Goal: Transaction & Acquisition: Purchase product/service

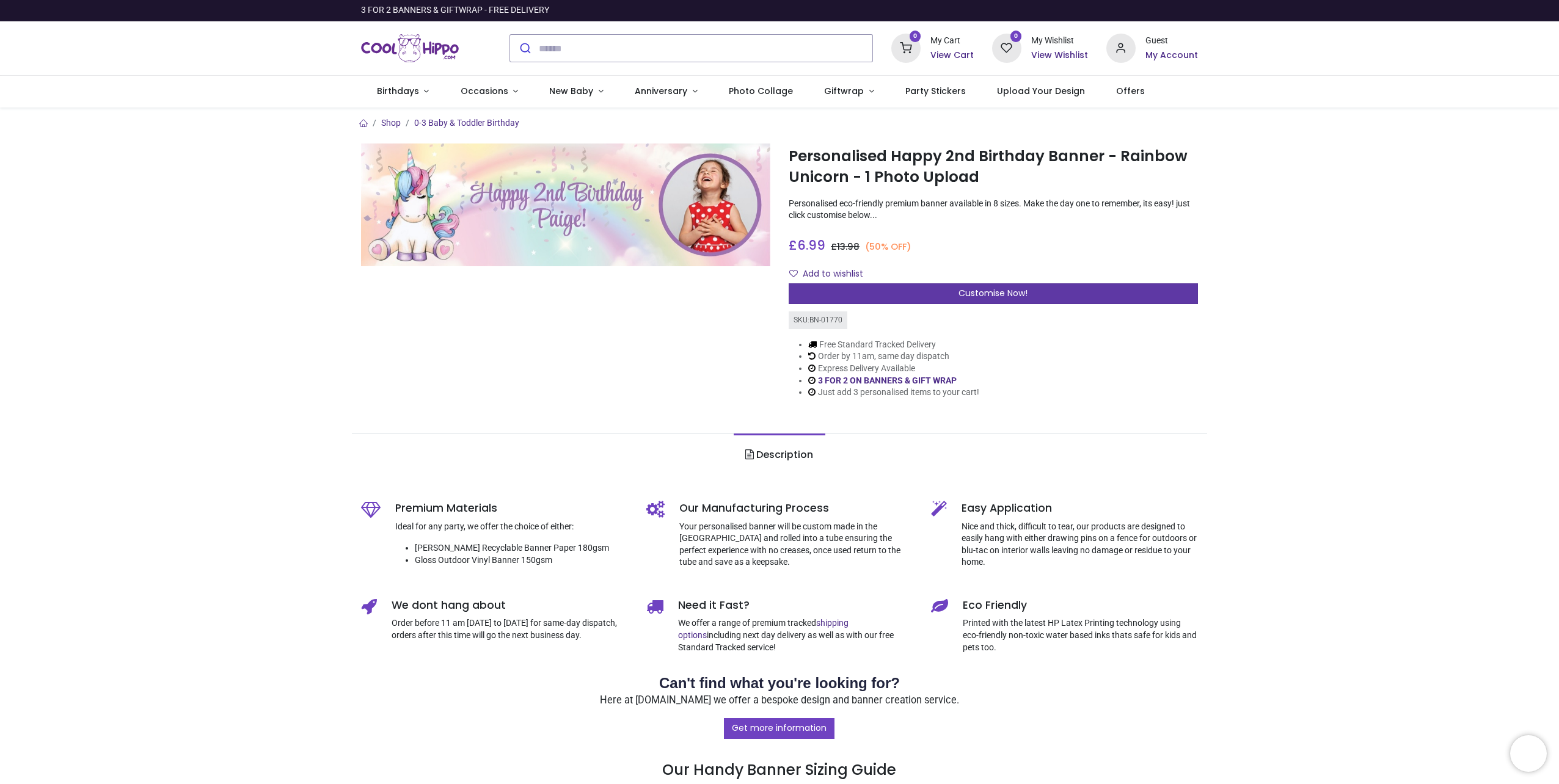
click at [897, 288] on div "Customise Now!" at bounding box center [993, 294] width 409 height 20
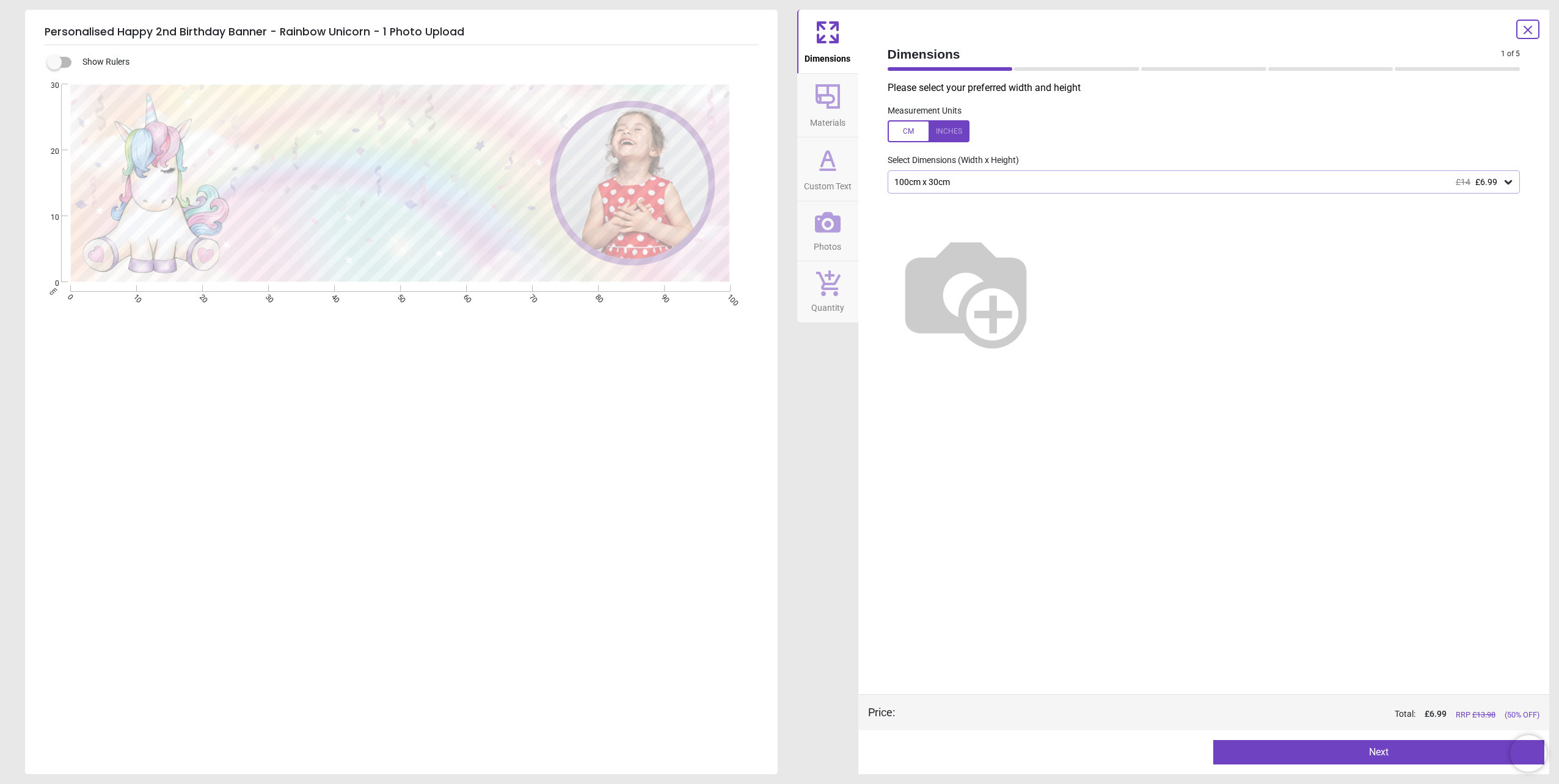
click at [1025, 66] on div "1 of 6" at bounding box center [1204, 69] width 643 height 13
click at [949, 180] on div "100cm x 30cm £14 £6.99" at bounding box center [1198, 181] width 610 height 10
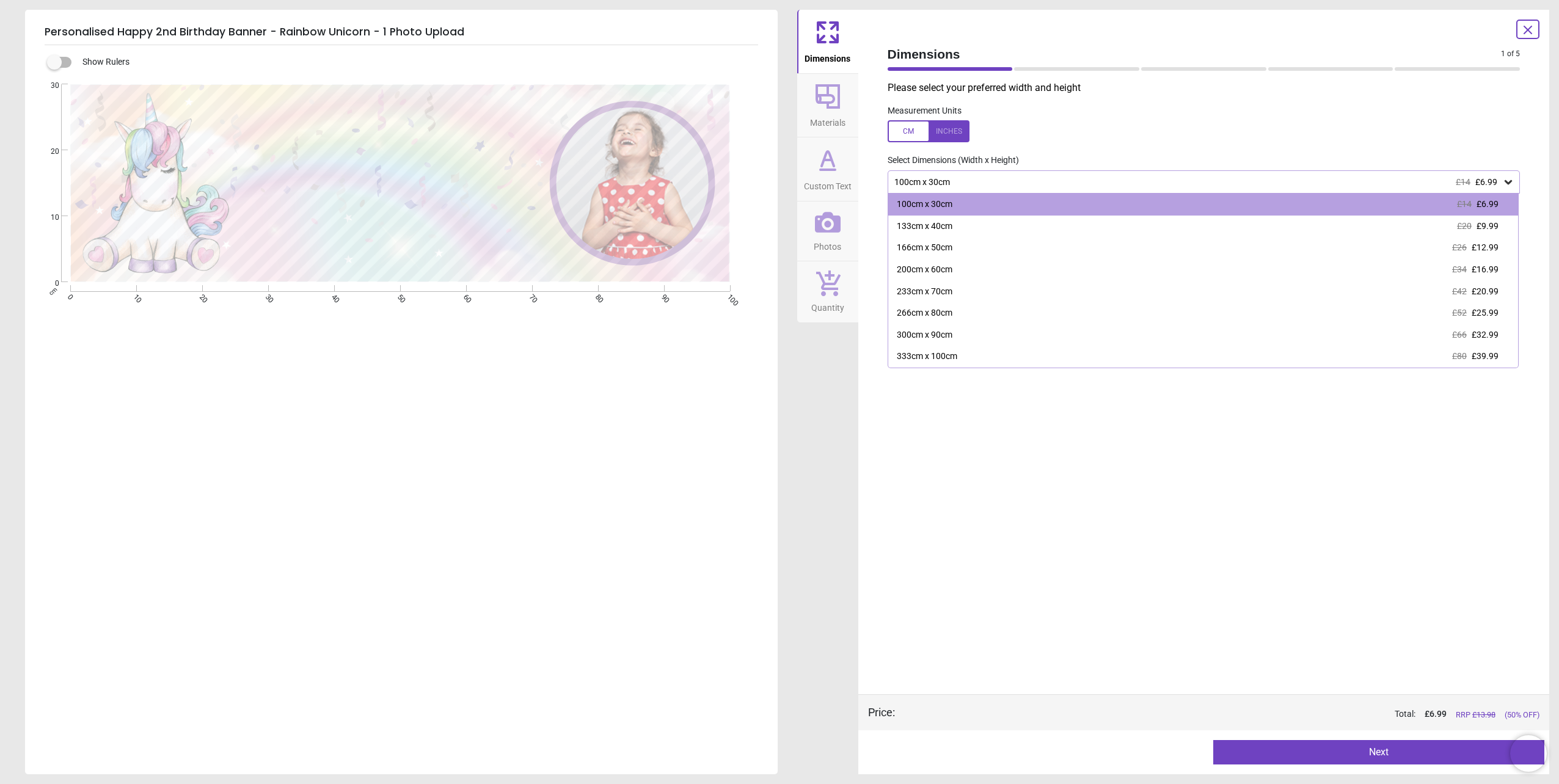
click at [1071, 144] on div "Measurement Units" at bounding box center [1204, 124] width 652 height 48
click at [1512, 181] on icon at bounding box center [1509, 182] width 13 height 13
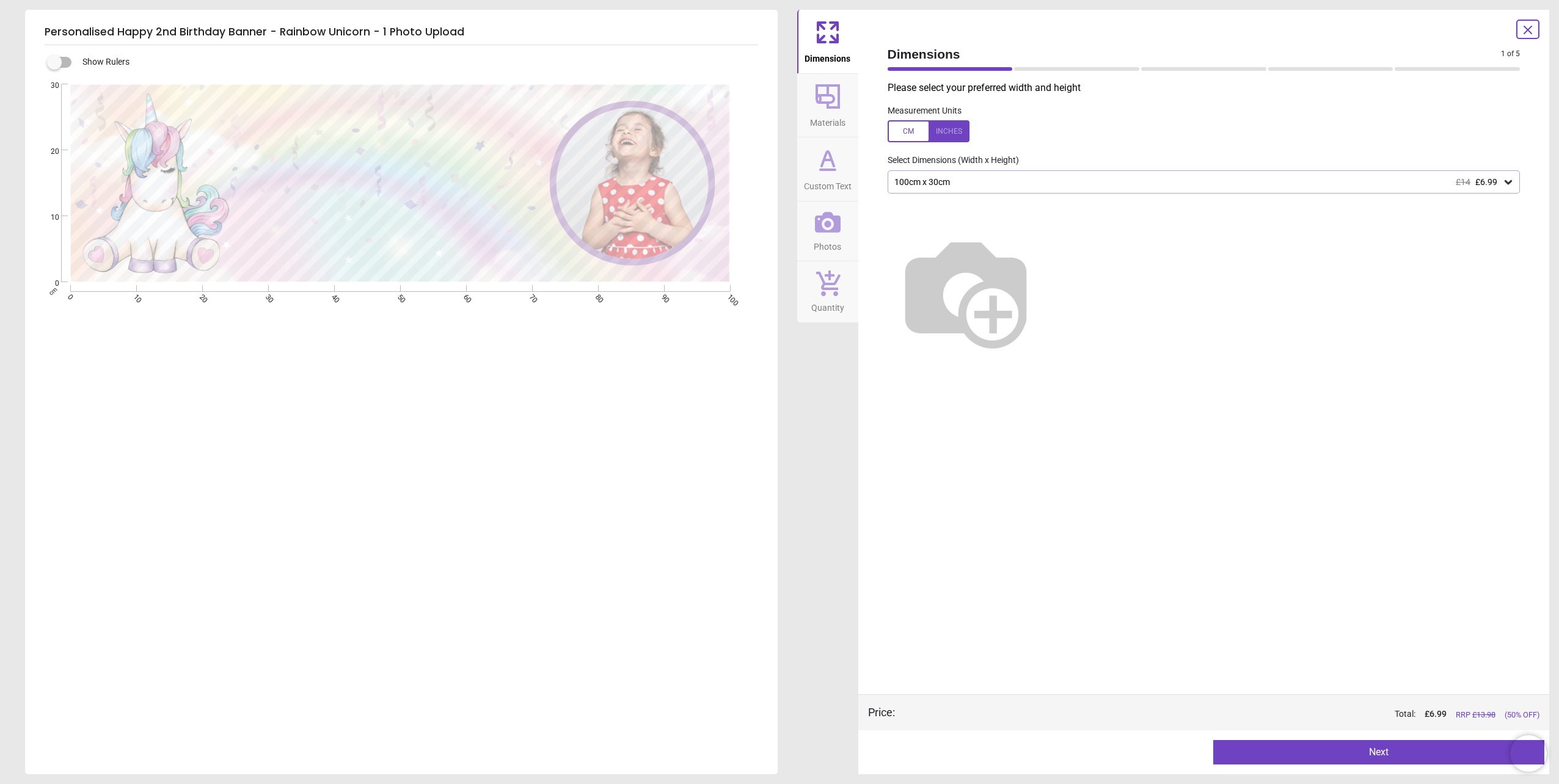
click at [1512, 181] on icon at bounding box center [1509, 182] width 13 height 13
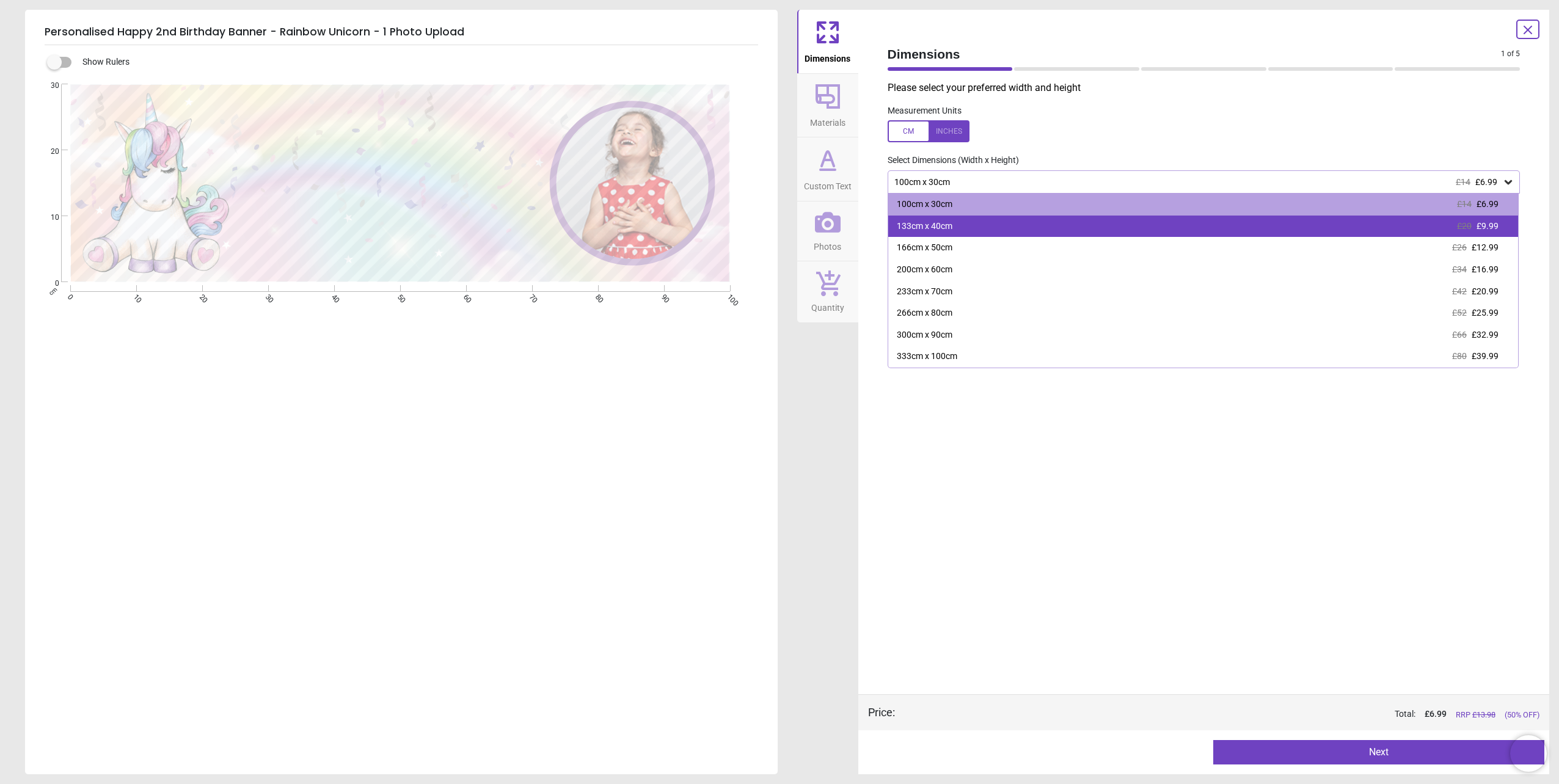
click at [1061, 226] on div "133cm x 40cm £20 £9.99" at bounding box center [1203, 226] width 630 height 22
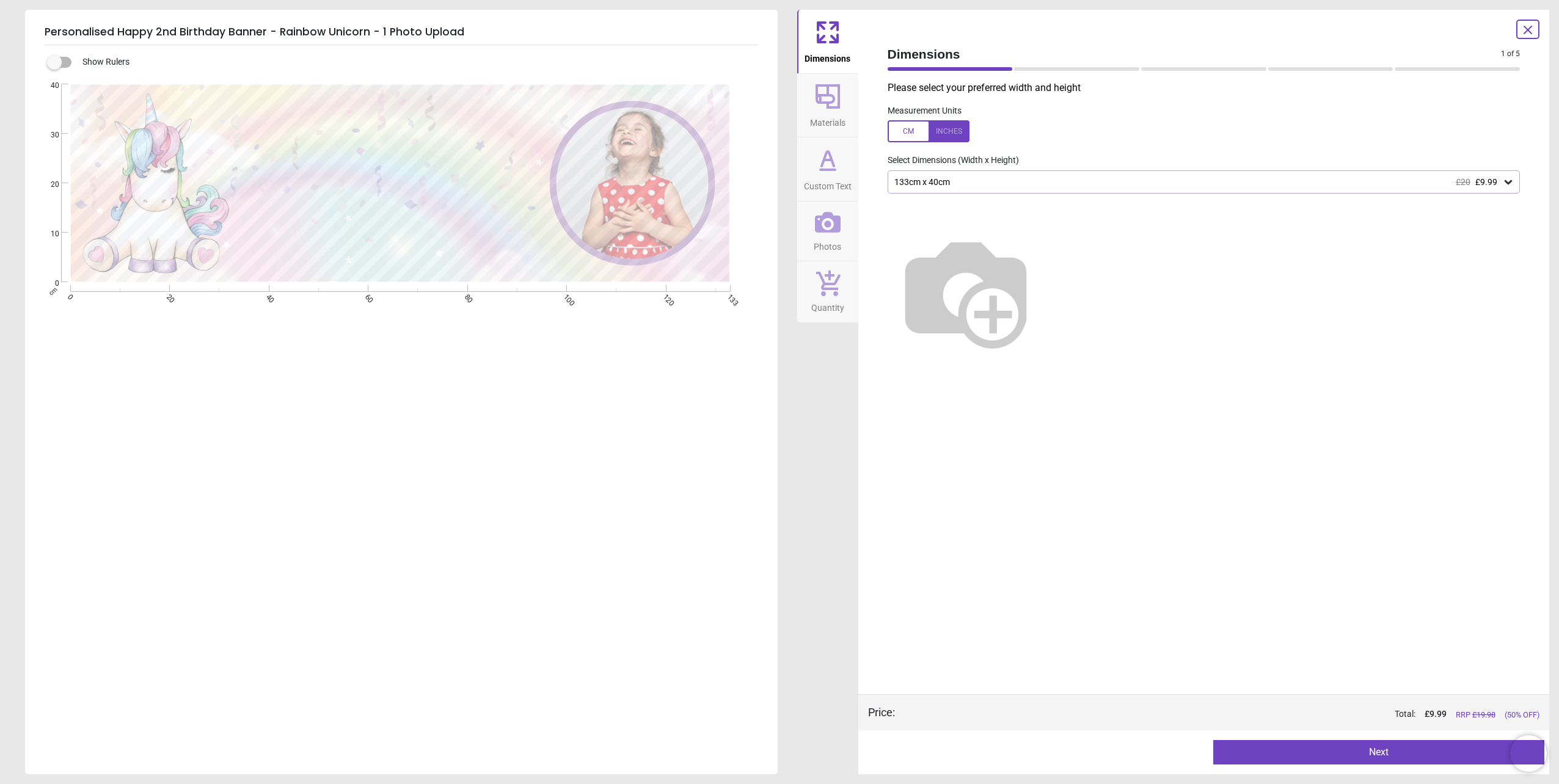
click at [1413, 750] on button "Next" at bounding box center [1378, 752] width 331 height 24
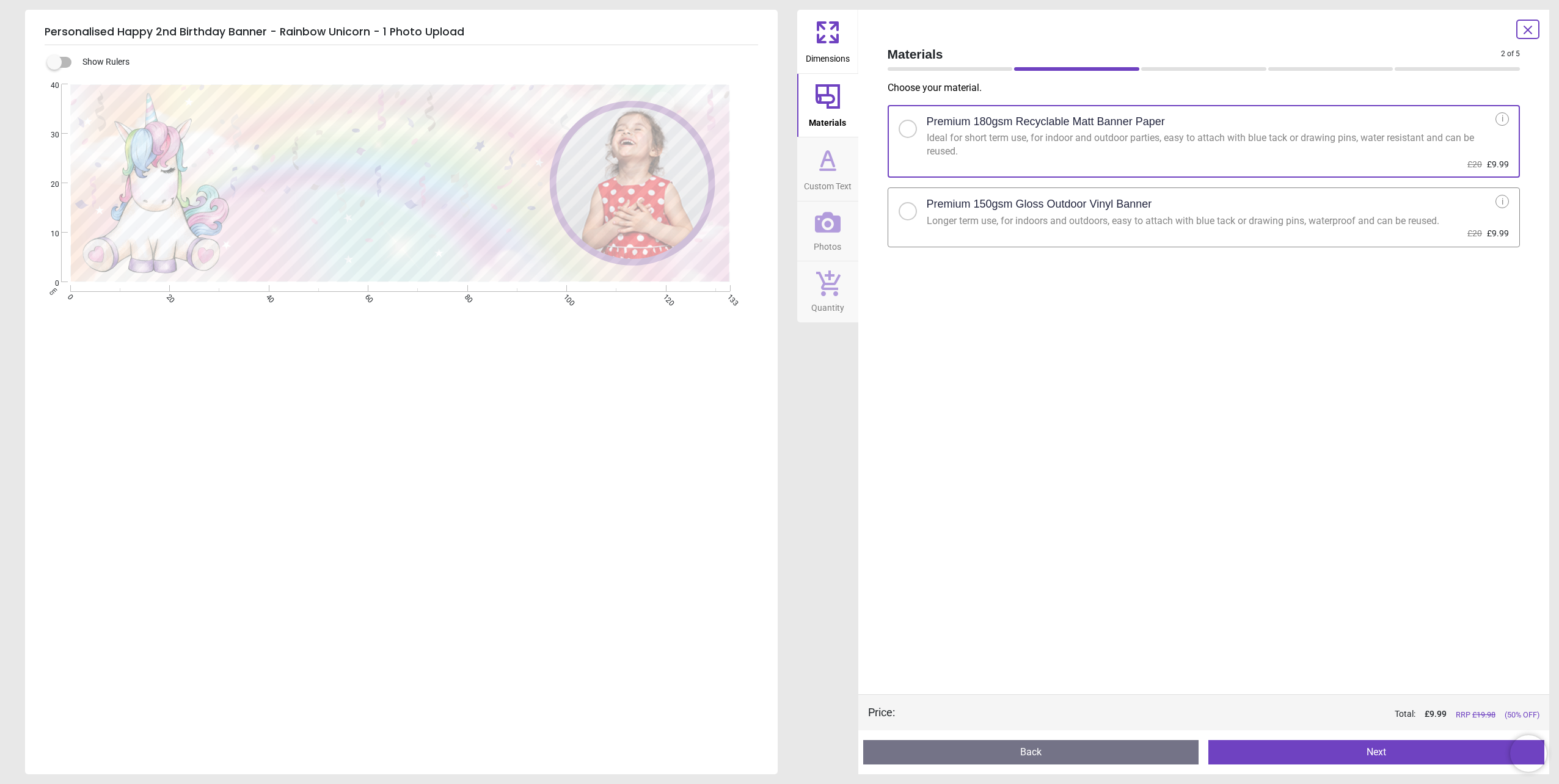
click at [1302, 757] on button "Next" at bounding box center [1377, 752] width 336 height 24
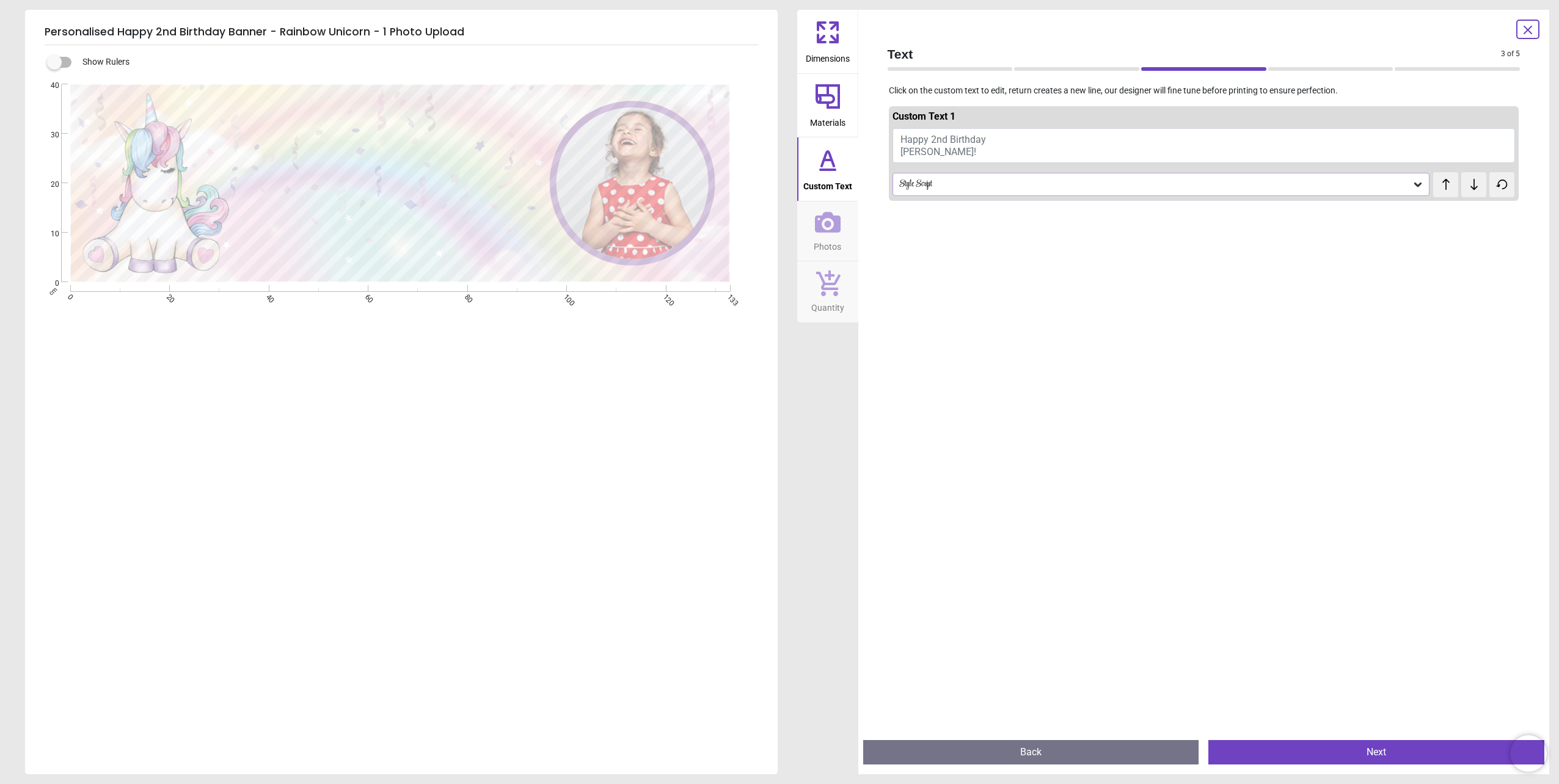
click at [992, 143] on button "Happy 2nd Birthday [PERSON_NAME]!" at bounding box center [1204, 145] width 623 height 35
click at [968, 146] on span "Happy 2nd Birthday [PERSON_NAME]!" at bounding box center [945, 145] width 88 height 24
click at [952, 188] on div "Style Script" at bounding box center [1155, 185] width 515 height 10
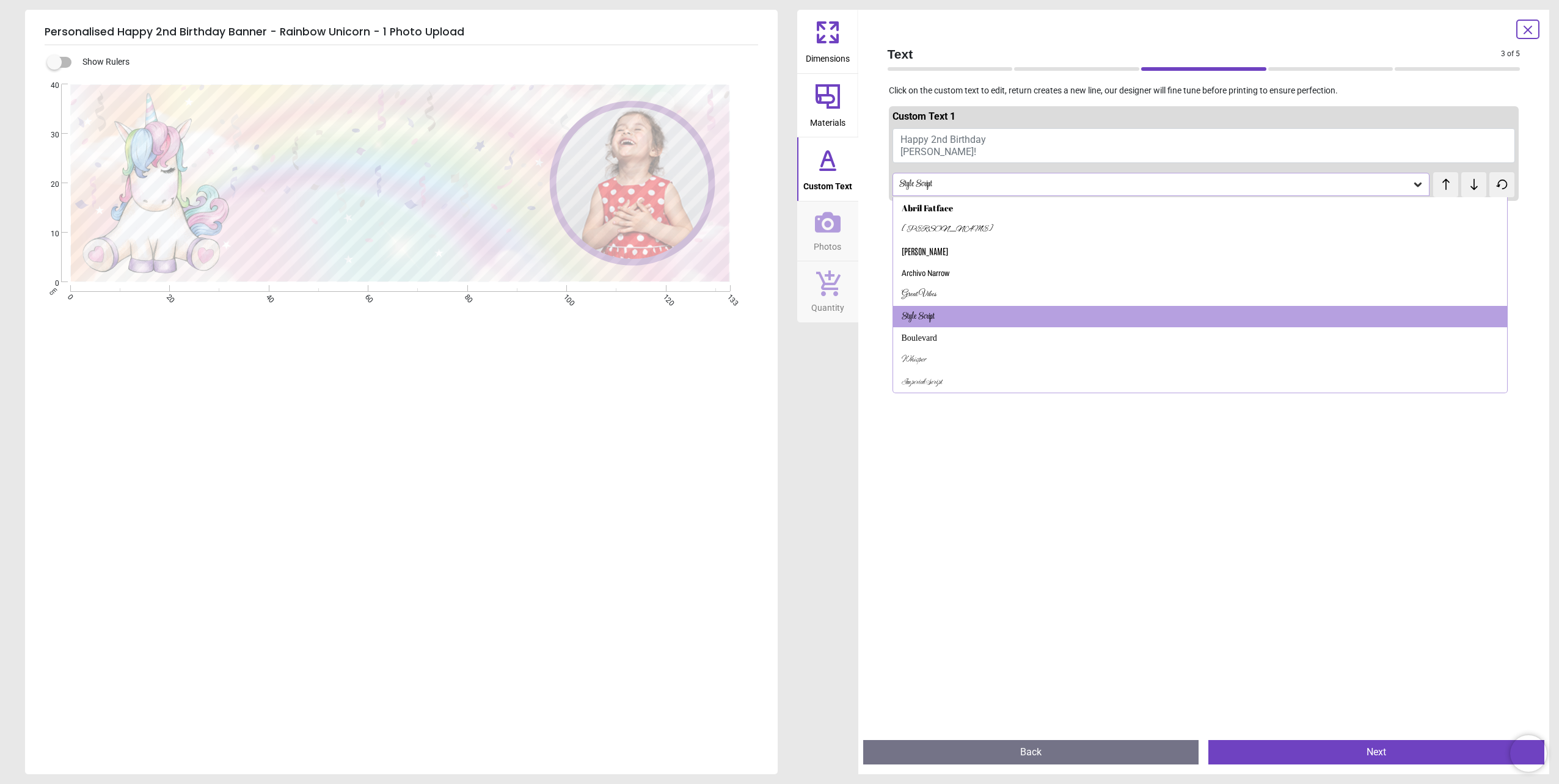
click at [1028, 143] on button "Happy 2nd Birthday [PERSON_NAME]!" at bounding box center [1204, 145] width 623 height 35
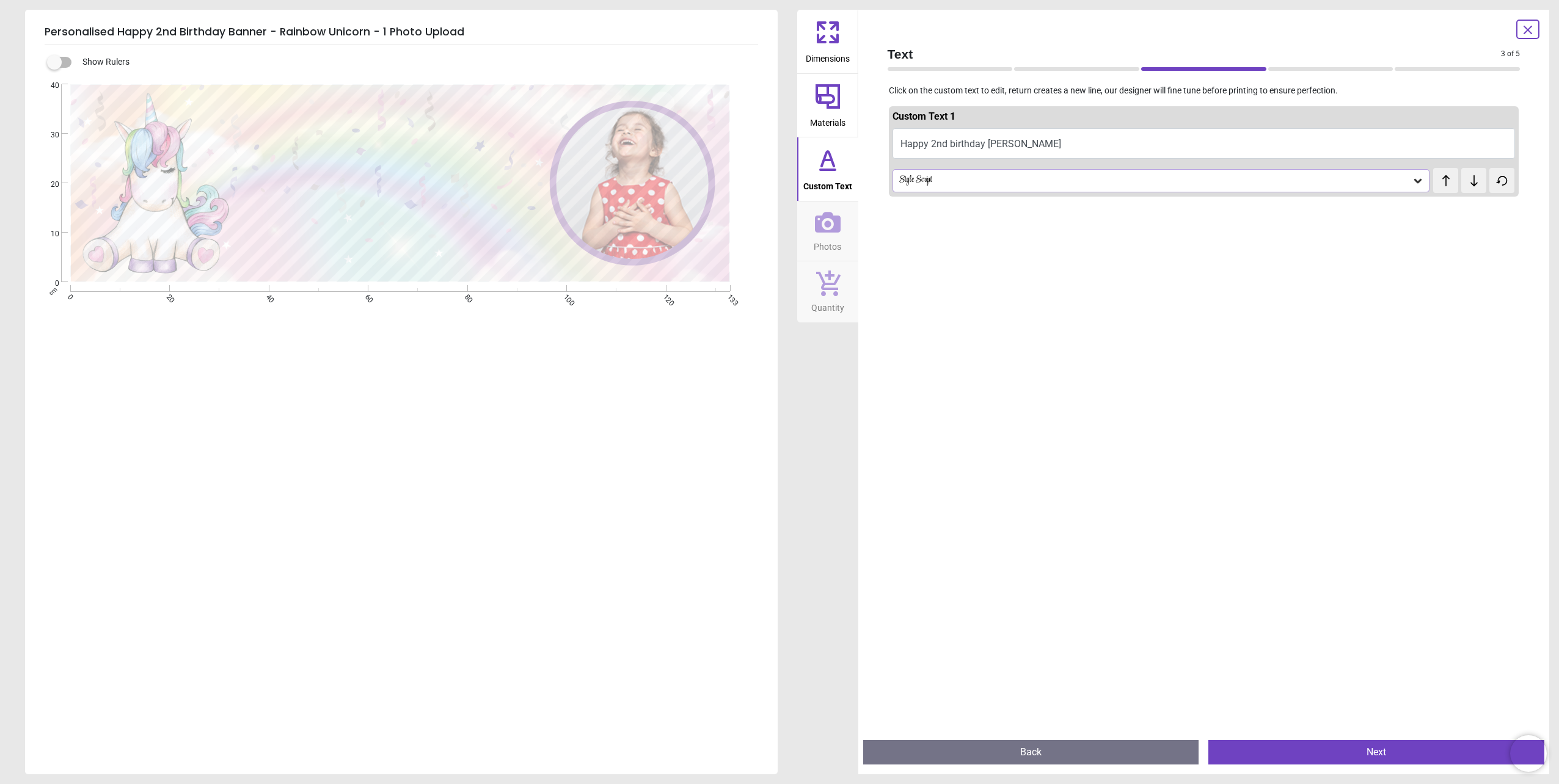
scroll to position [7, 0]
click at [992, 144] on button "Happy 2nd birthday [PERSON_NAME]" at bounding box center [1204, 143] width 623 height 31
type textarea "**********"
click at [985, 140] on button "Happy 2nd birthday [PERSON_NAME]" at bounding box center [1204, 143] width 623 height 31
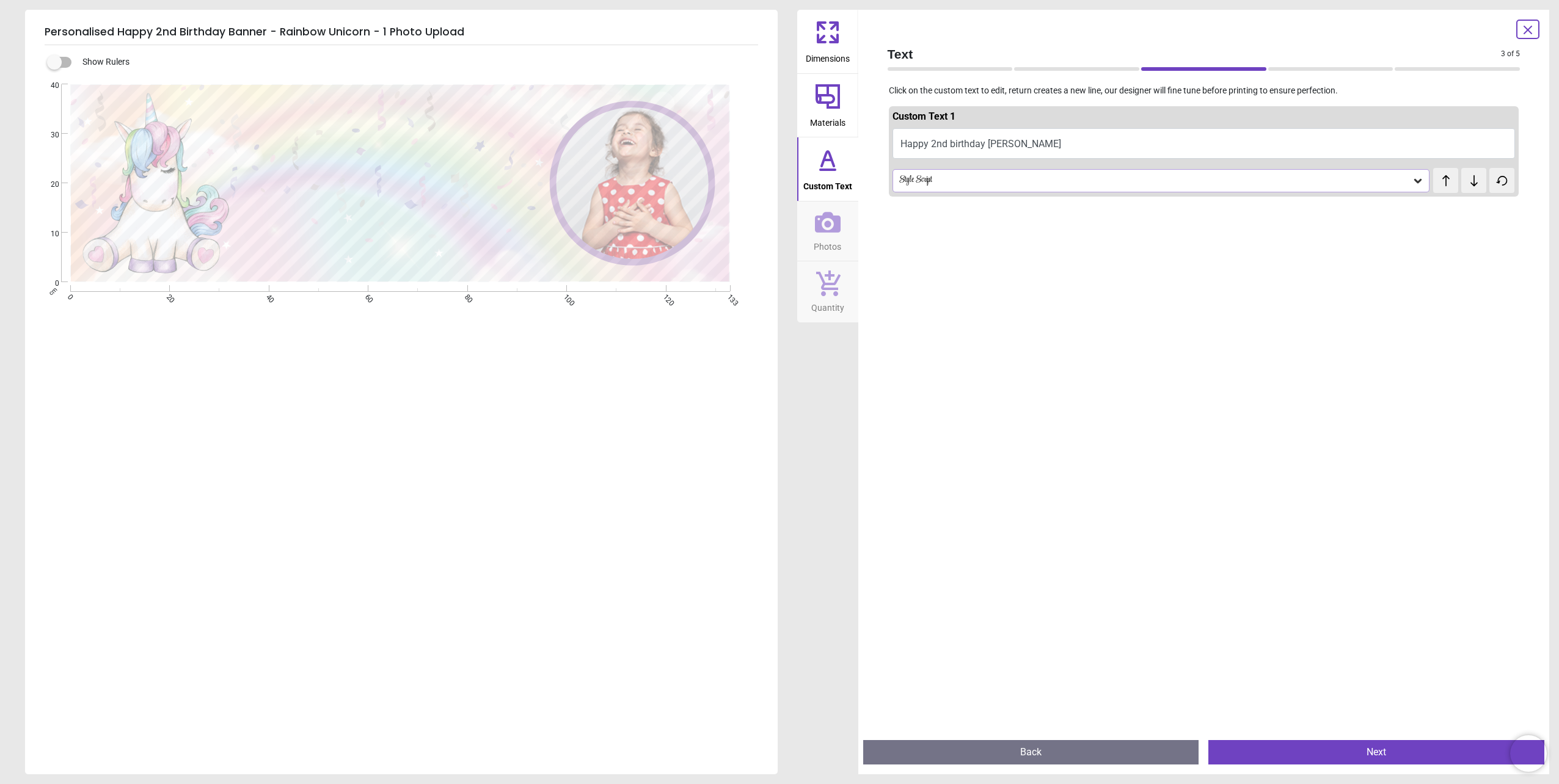
click at [1036, 424] on div at bounding box center [1204, 594] width 630 height 784
click at [1278, 752] on button "Next" at bounding box center [1377, 752] width 336 height 24
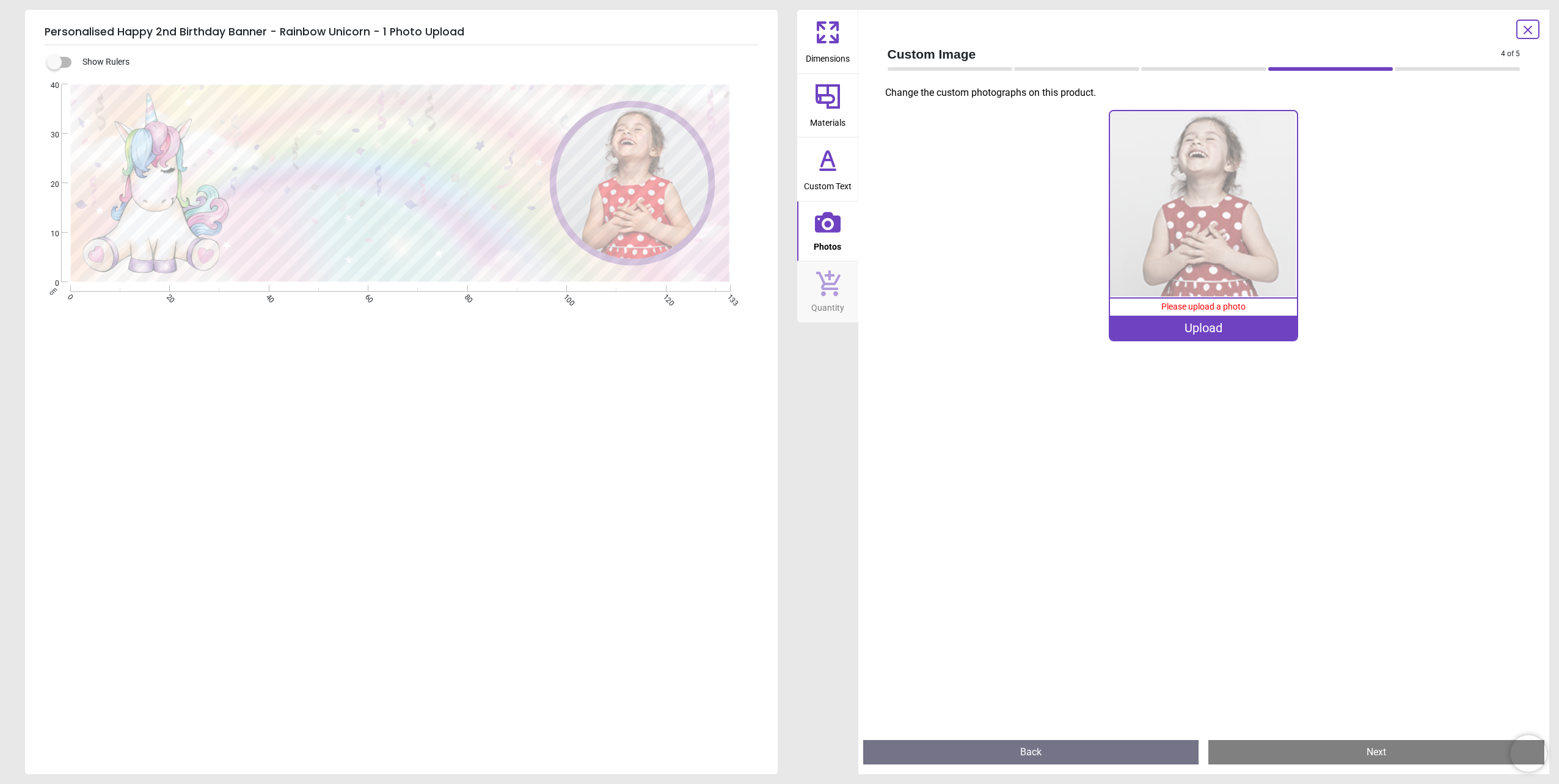
click at [1215, 277] on img at bounding box center [1204, 205] width 187 height 187
